Goal: Task Accomplishment & Management: Manage account settings

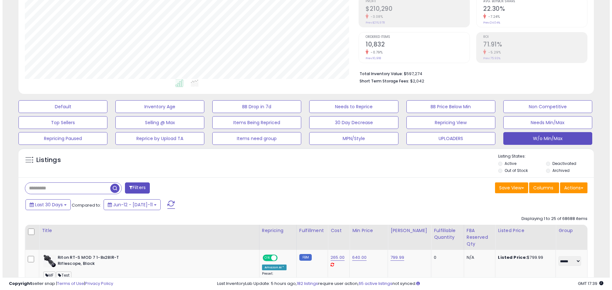
scroll to position [131, 334]
click at [499, 78] on li "Short Term Storage Fees: $2,042" at bounding box center [468, 81] width 223 height 8
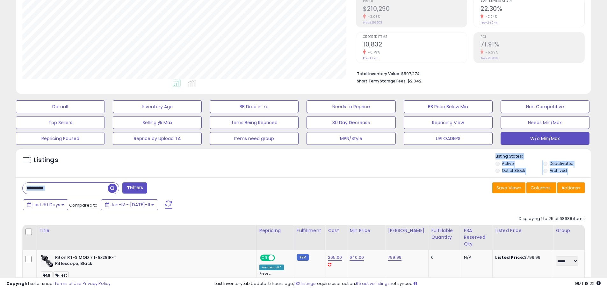
click at [390, 192] on div "Save View Save As New View Update Current View Columns Actions Import Export Vi…" at bounding box center [447, 189] width 286 height 12
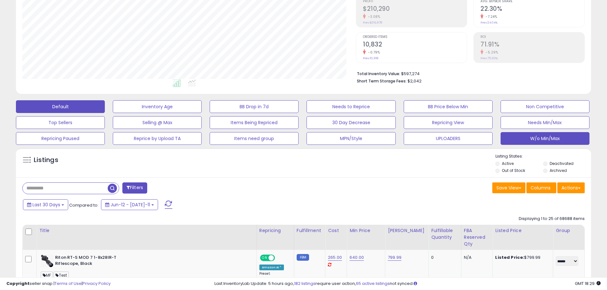
drag, startPoint x: 91, startPoint y: 99, endPoint x: 90, endPoint y: 104, distance: 5.0
click at [90, 104] on div "Default Inventory Age BB Drop in 7d Needs to Reprice BB Price Below Min Non Com…" at bounding box center [303, 121] width 591 height 48
click at [90, 104] on button "Default" at bounding box center [60, 106] width 89 height 13
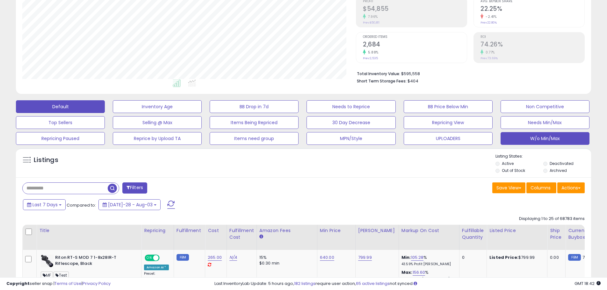
click at [202, 113] on button "W/o Min/Max" at bounding box center [157, 106] width 89 height 13
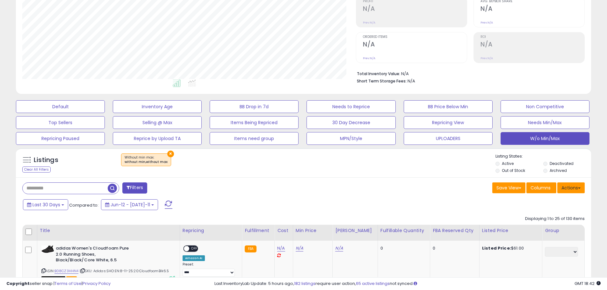
click at [568, 189] on button "Actions" at bounding box center [570, 188] width 27 height 11
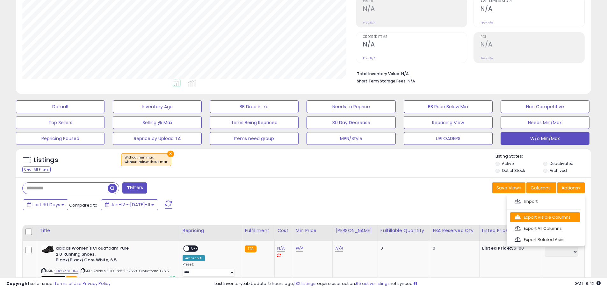
click at [554, 218] on link "Export Visible Columns" at bounding box center [545, 218] width 70 height 10
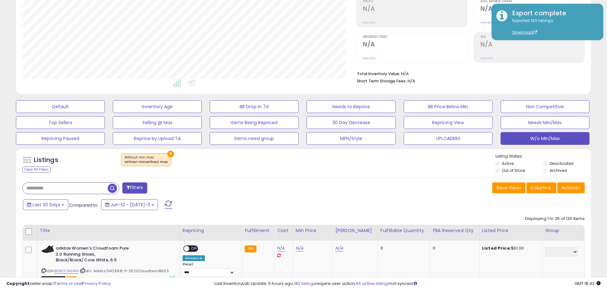
scroll to position [0, 0]
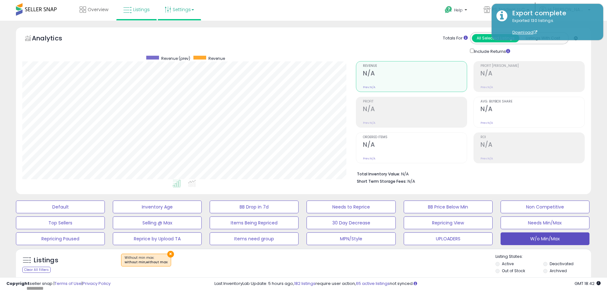
drag, startPoint x: 179, startPoint y: 9, endPoint x: 179, endPoint y: 18, distance: 9.2
click at [179, 9] on link "Settings" at bounding box center [179, 9] width 39 height 19
click at [181, 31] on link "Store settings" at bounding box center [180, 32] width 29 height 6
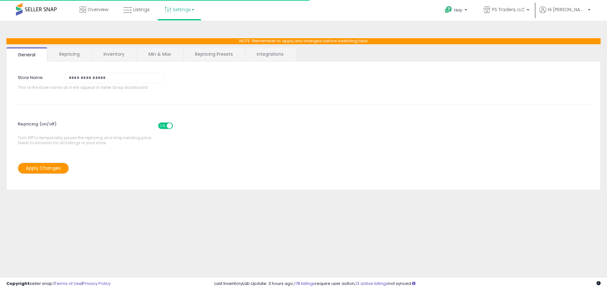
select select "*********"
select select "**********"
select select "******"
click at [211, 56] on link "Repricing Presets" at bounding box center [214, 53] width 61 height 13
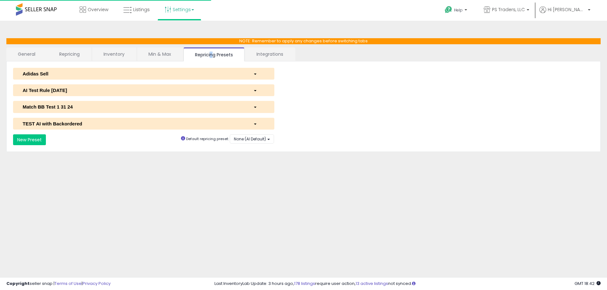
click at [64, 90] on div "AI Test Rule [DATE]" at bounding box center [133, 90] width 231 height 7
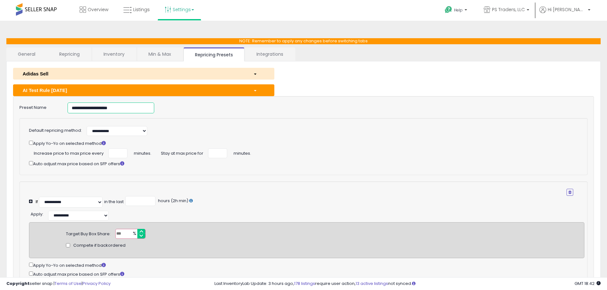
drag, startPoint x: 143, startPoint y: 110, endPoint x: -11, endPoint y: 110, distance: 154.6
click at [0, 110] on html "Unable to login Retrieving listings data.. has not yet accepted the Terms of Us…" at bounding box center [303, 145] width 607 height 290
click at [123, 7] on icon at bounding box center [127, 10] width 8 height 8
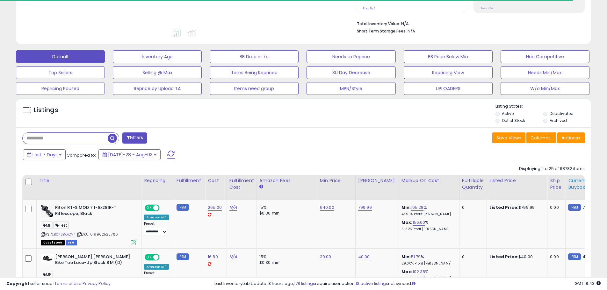
scroll to position [191, 0]
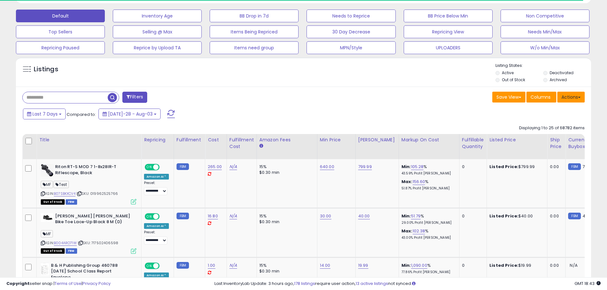
click at [569, 98] on button "Actions" at bounding box center [570, 97] width 27 height 11
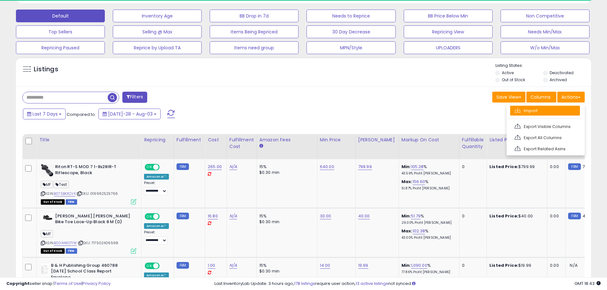
click at [537, 113] on link "Import" at bounding box center [545, 111] width 70 height 10
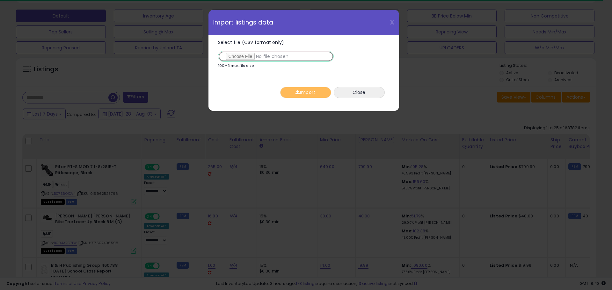
click at [235, 56] on input "Select file (CSV format only)" at bounding box center [276, 56] width 116 height 11
type input "**********"
click at [303, 91] on button "Import" at bounding box center [305, 92] width 51 height 11
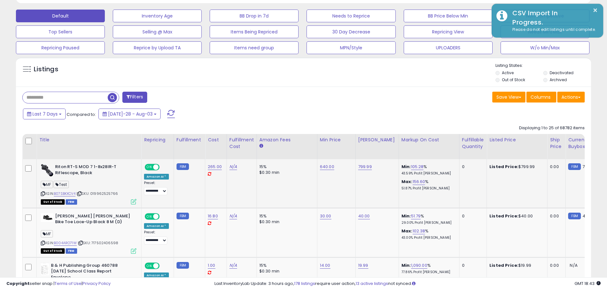
scroll to position [131, 334]
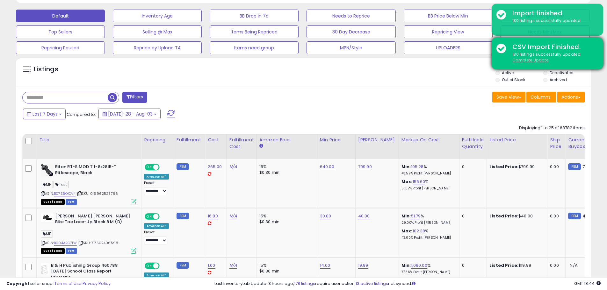
click at [546, 59] on u "Complete Update" at bounding box center [530, 59] width 36 height 5
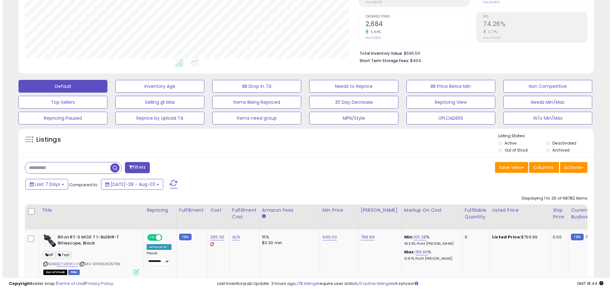
scroll to position [131, 334]
drag, startPoint x: 253, startPoint y: 139, endPoint x: 285, endPoint y: 127, distance: 34.2
click at [252, 142] on div "Listings" at bounding box center [303, 144] width 575 height 22
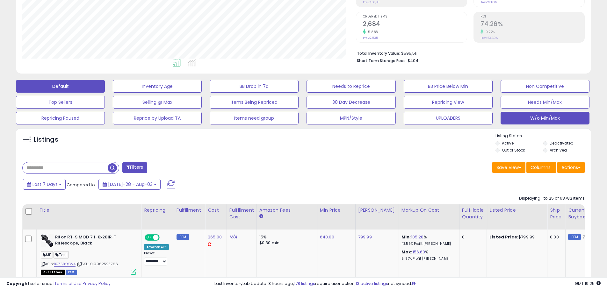
click at [202, 93] on button "W/o Min/Max" at bounding box center [157, 86] width 89 height 13
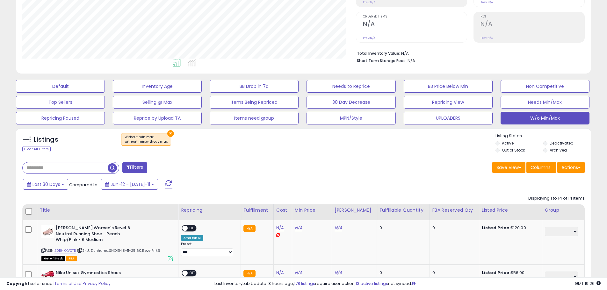
click at [165, 185] on span at bounding box center [169, 184] width 8 height 8
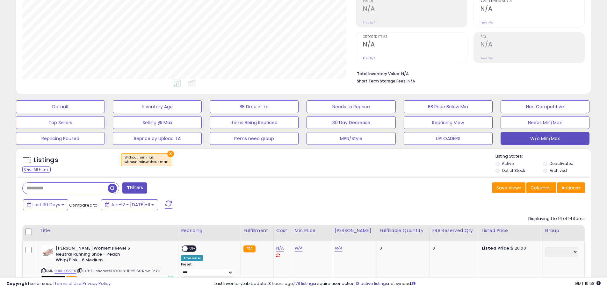
click at [165, 205] on span at bounding box center [169, 205] width 8 height 8
click at [368, 152] on div "Listings Clear All Filters × Without min max : without min,without max Listing …" at bounding box center [303, 162] width 575 height 29
click at [165, 202] on span at bounding box center [169, 205] width 8 height 8
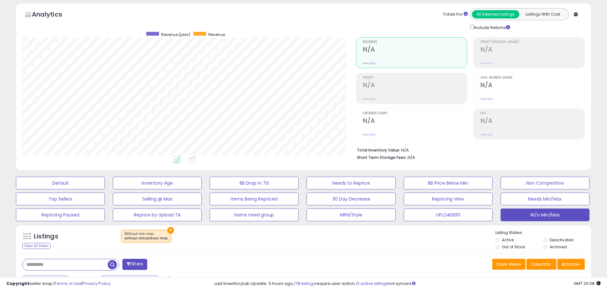
scroll to position [0, 0]
